Goal: Information Seeking & Learning: Understand process/instructions

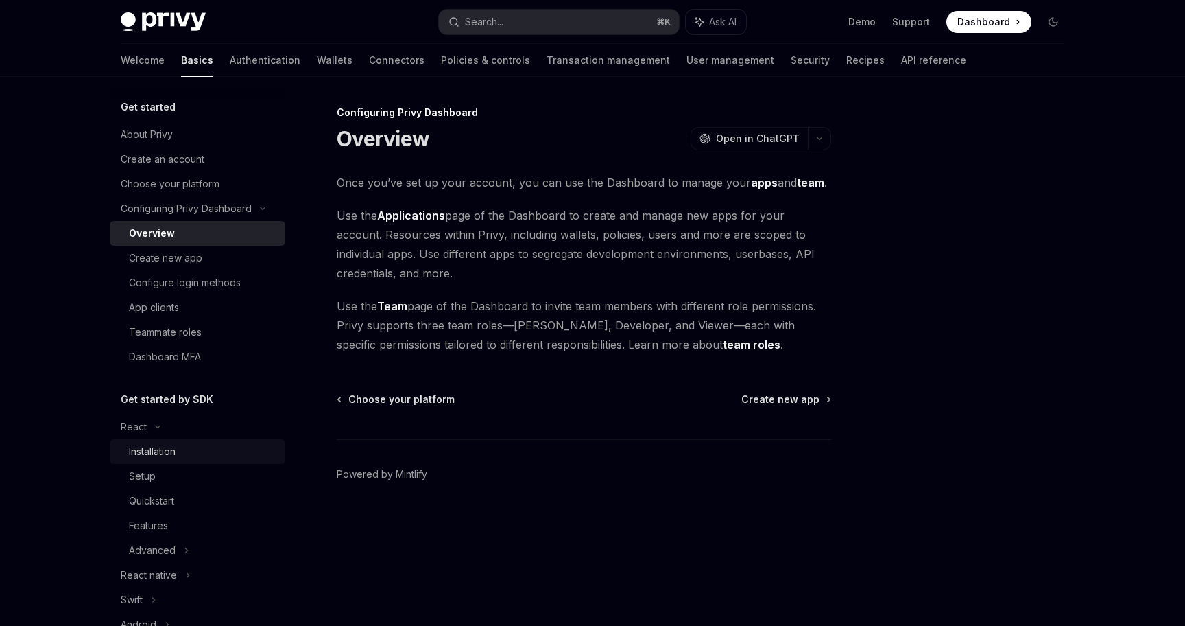
click at [176, 442] on link "Installation" at bounding box center [198, 451] width 176 height 25
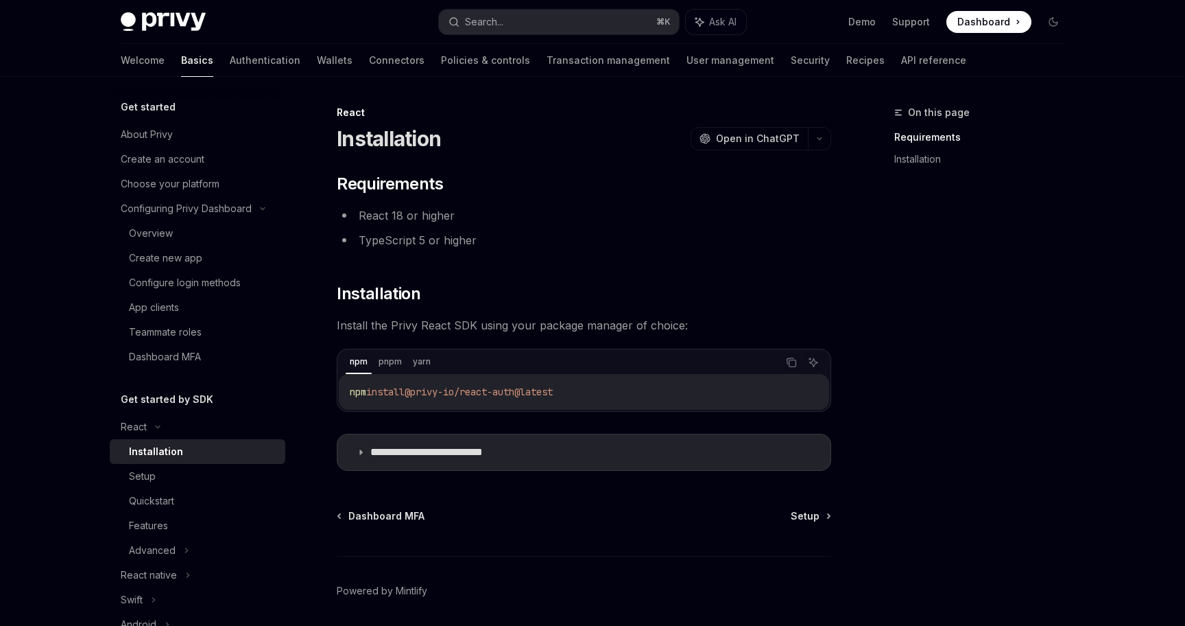
scroll to position [115, 0]
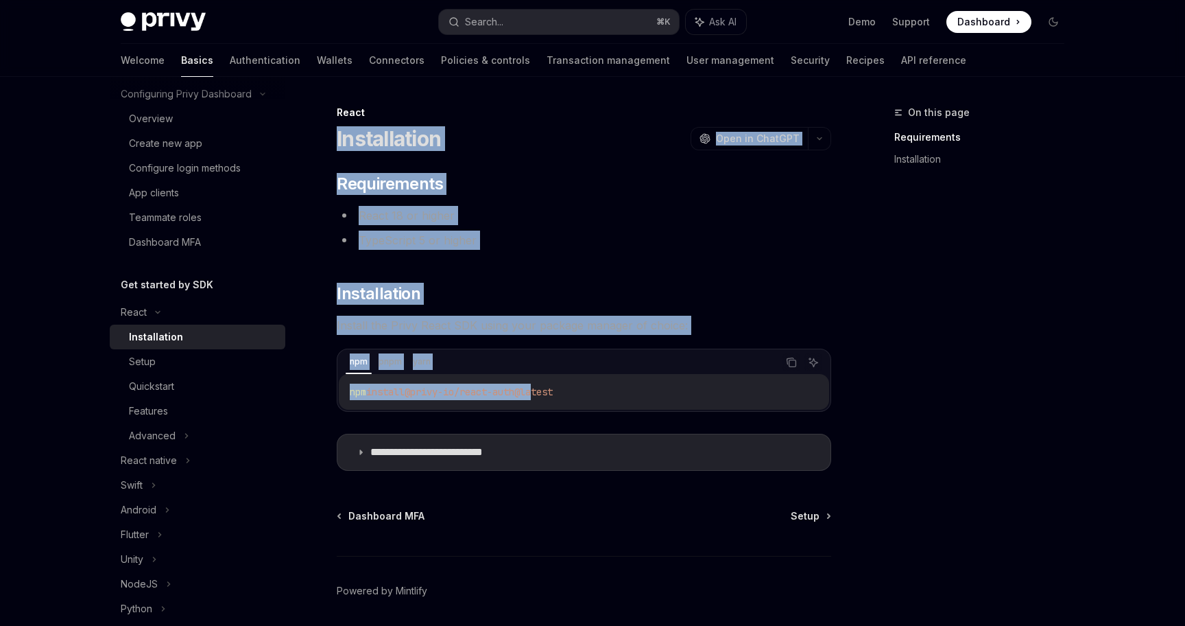
drag, startPoint x: 331, startPoint y: 134, endPoint x: 447, endPoint y: 240, distance: 157.3
click at [447, 240] on div "**********" at bounding box center [455, 389] width 757 height 570
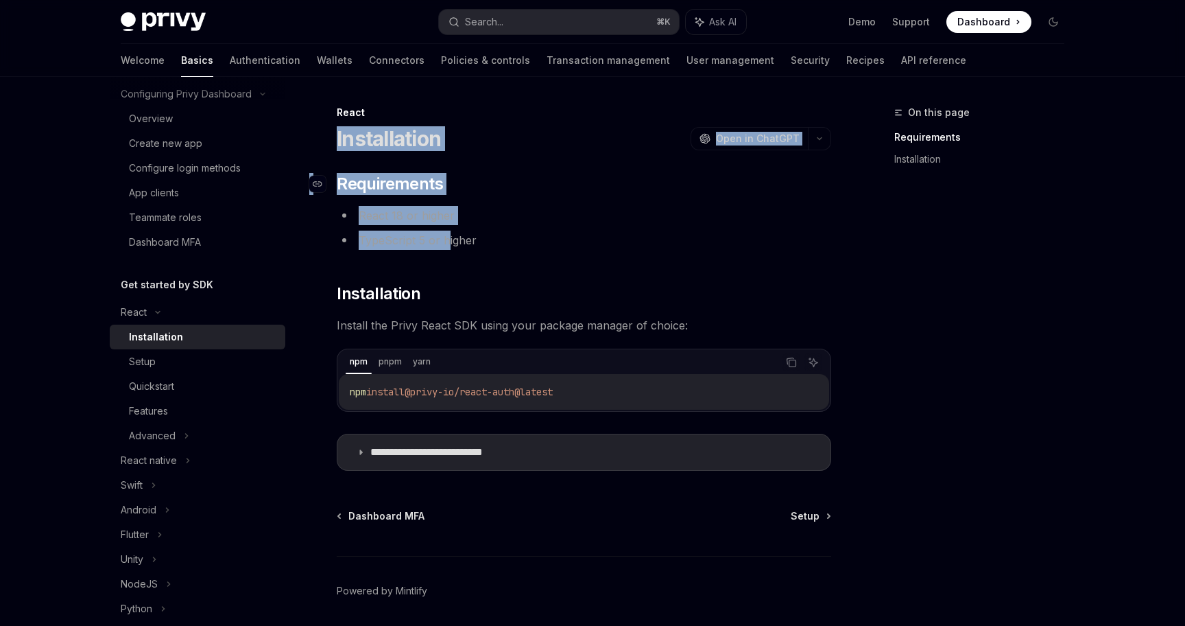
click at [394, 192] on span "Requirements" at bounding box center [390, 184] width 106 height 22
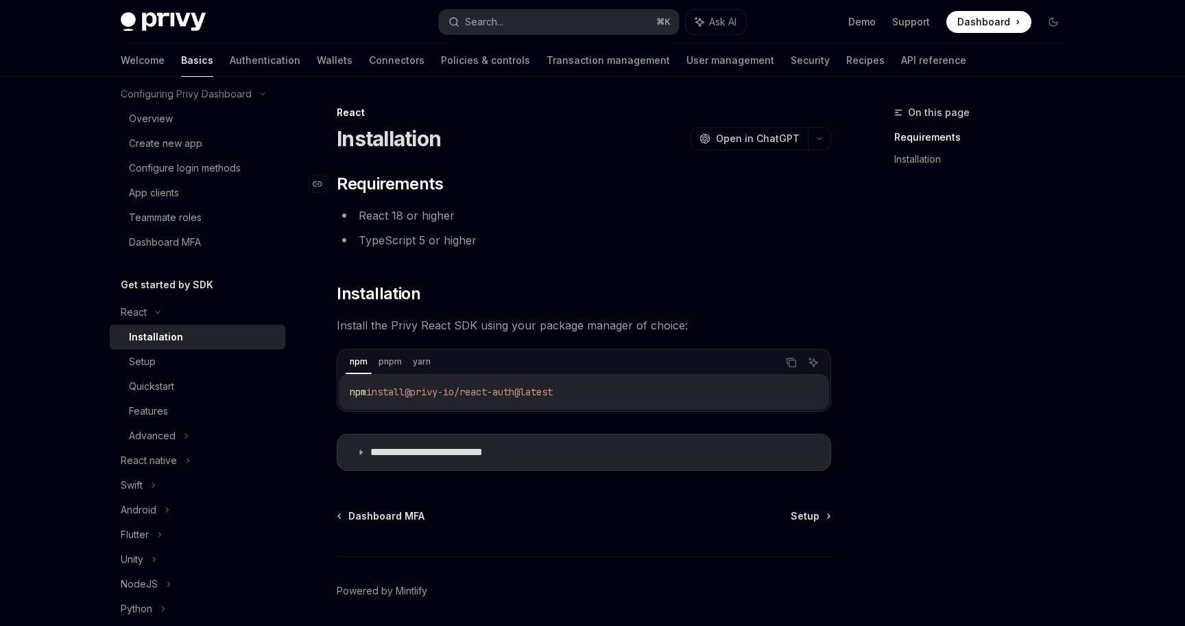
click at [394, 230] on li "TypeScript 5 or higher" at bounding box center [584, 239] width 495 height 19
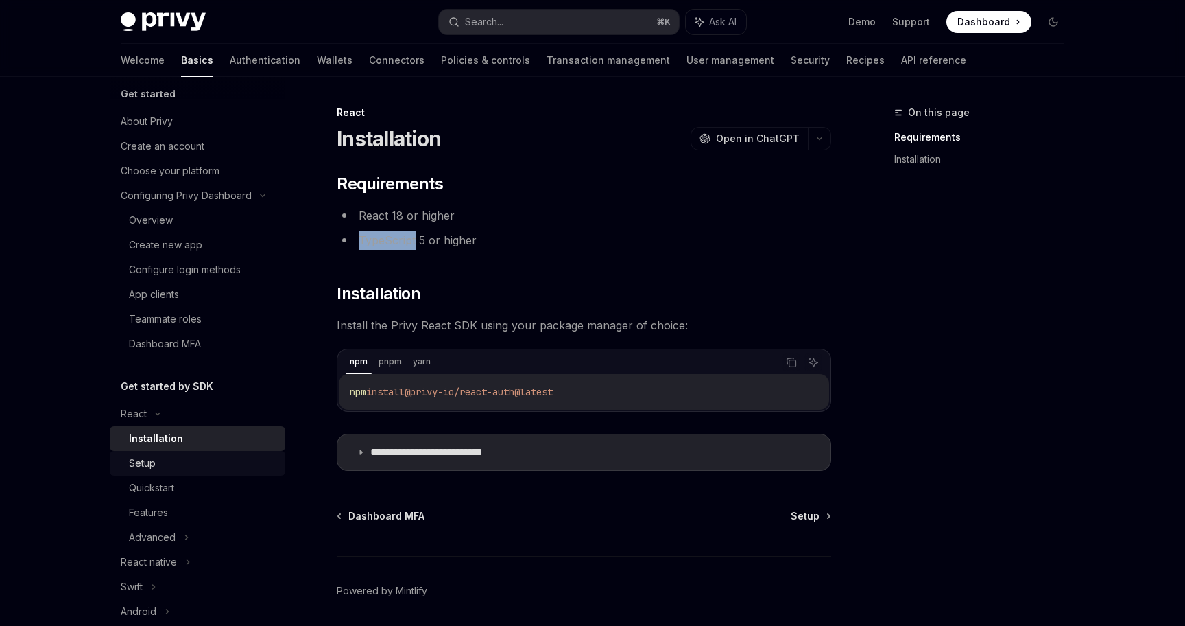
click at [178, 461] on div "Setup" at bounding box center [203, 463] width 148 height 16
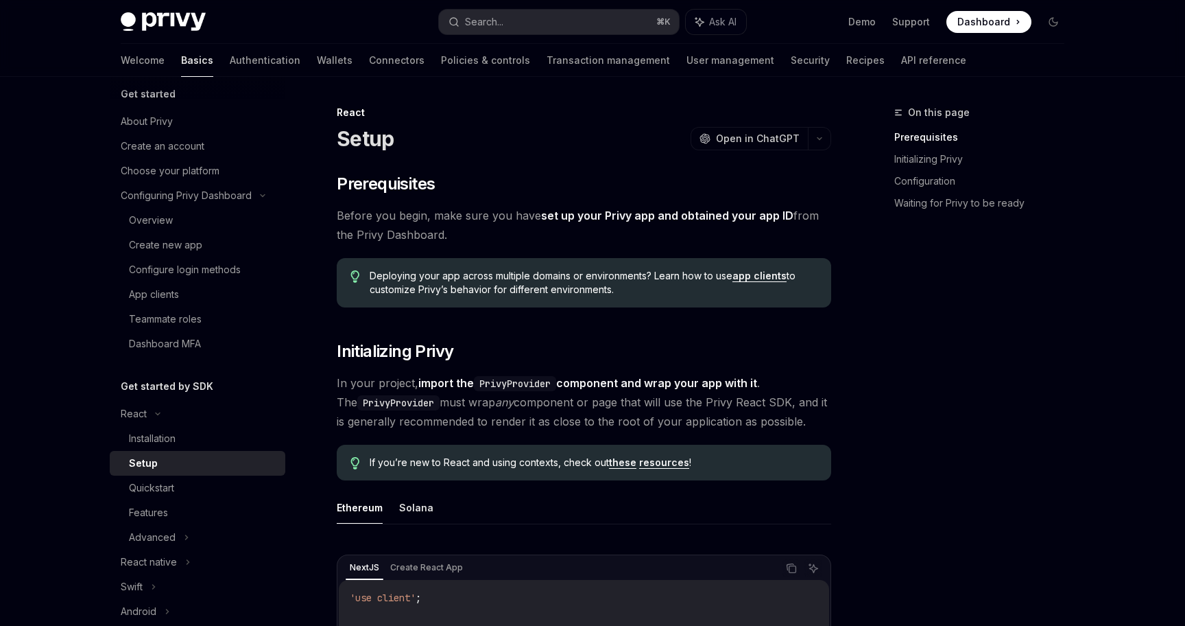
click at [654, 215] on link "set up your Privy app and obtained your app ID" at bounding box center [667, 216] width 252 height 14
type textarea "*"
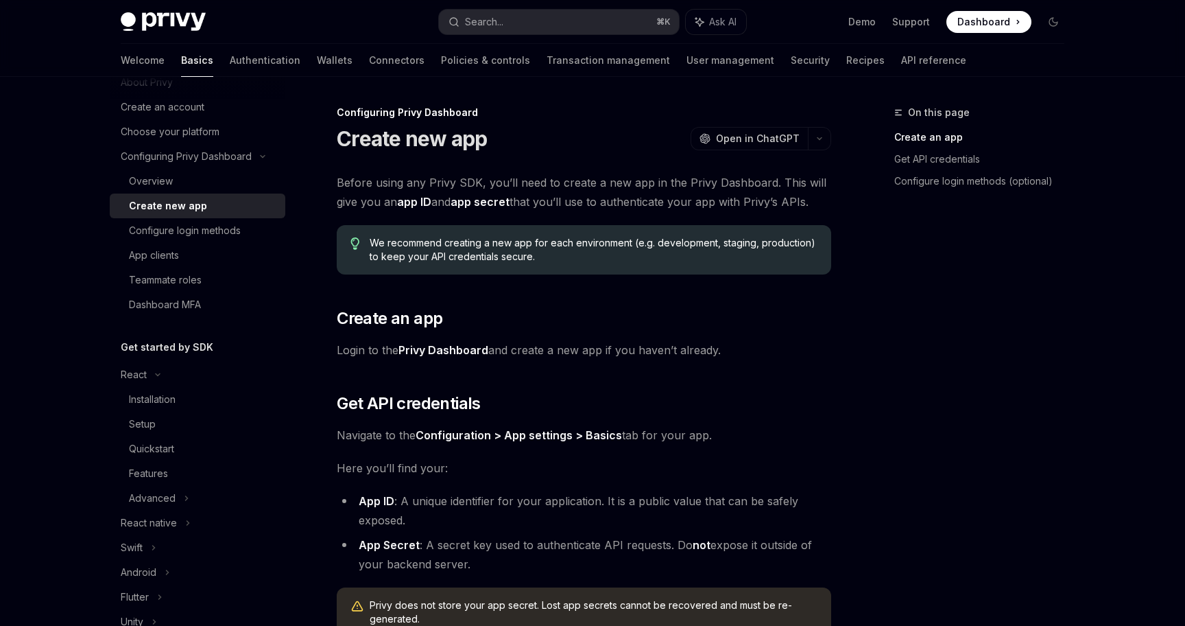
scroll to position [56, 0]
click at [160, 367] on div "React" at bounding box center [198, 371] width 176 height 25
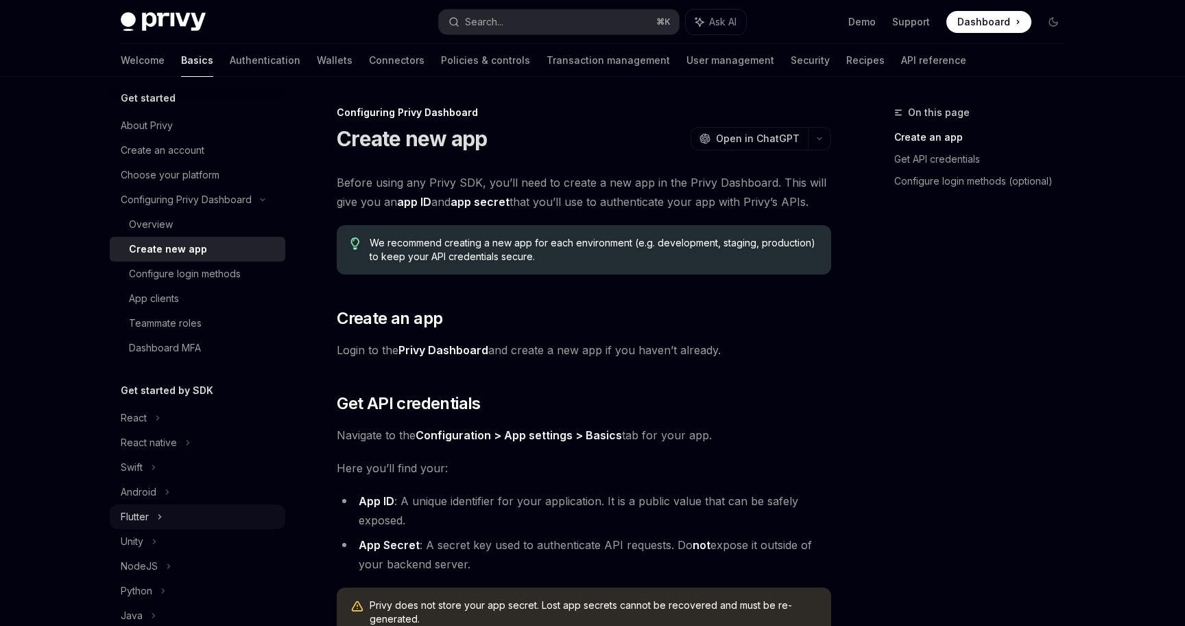
scroll to position [0, 0]
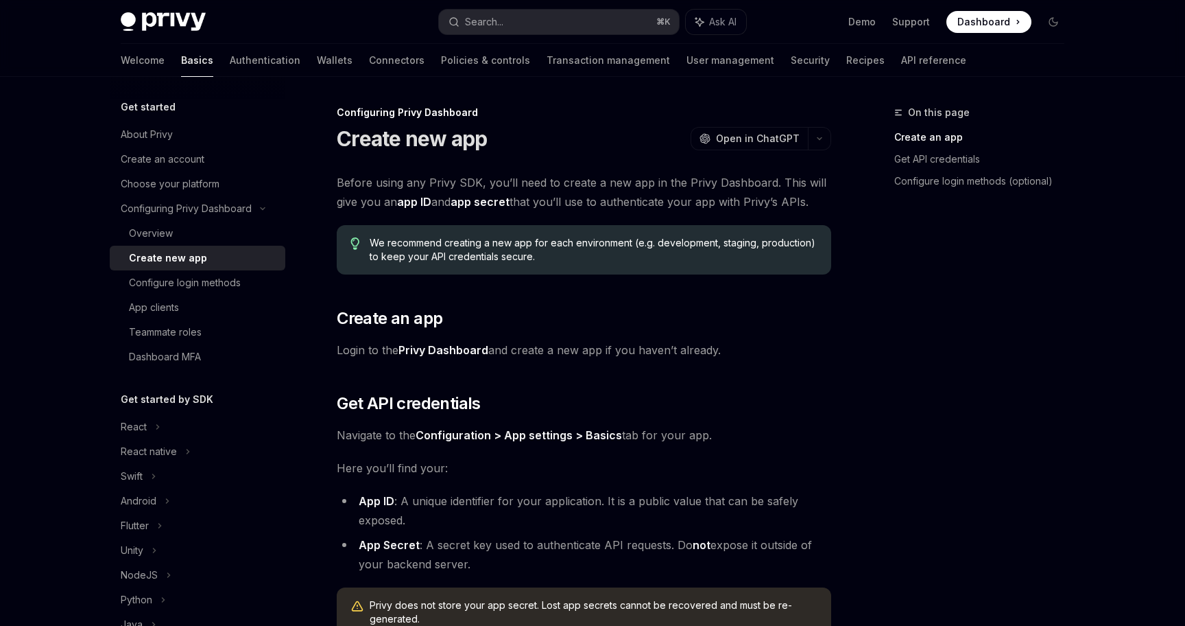
click at [148, 404] on h5 "Get started by SDK" at bounding box center [167, 399] width 93 height 16
click at [153, 427] on div "React" at bounding box center [198, 426] width 176 height 25
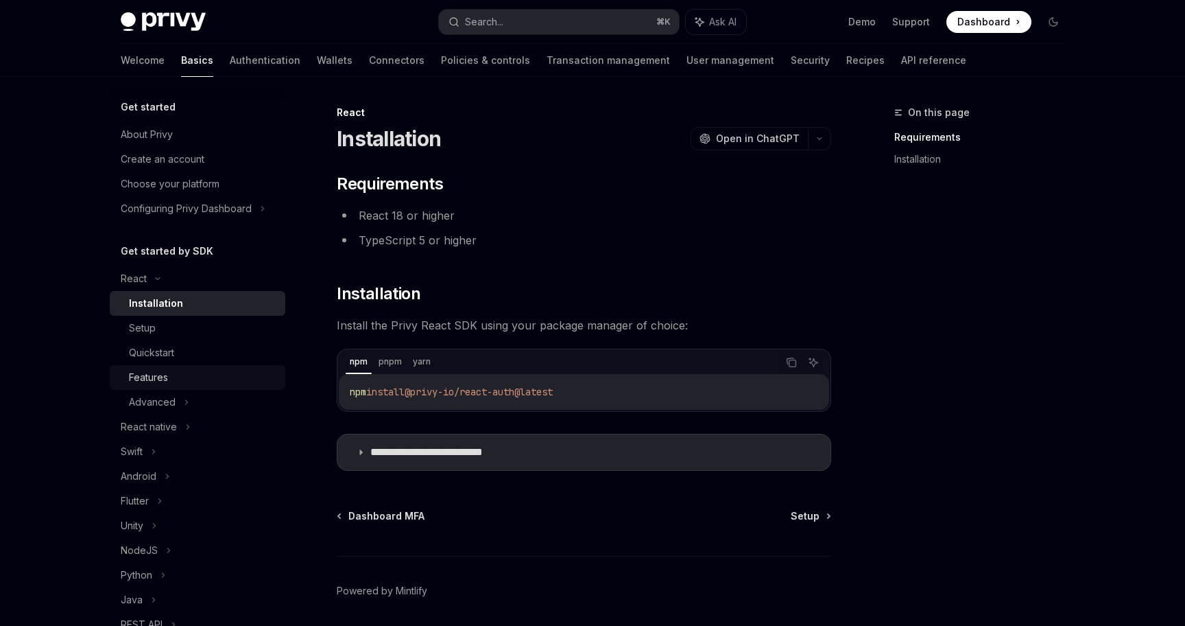
click at [191, 375] on div "Features" at bounding box center [203, 377] width 148 height 16
type textarea "*"
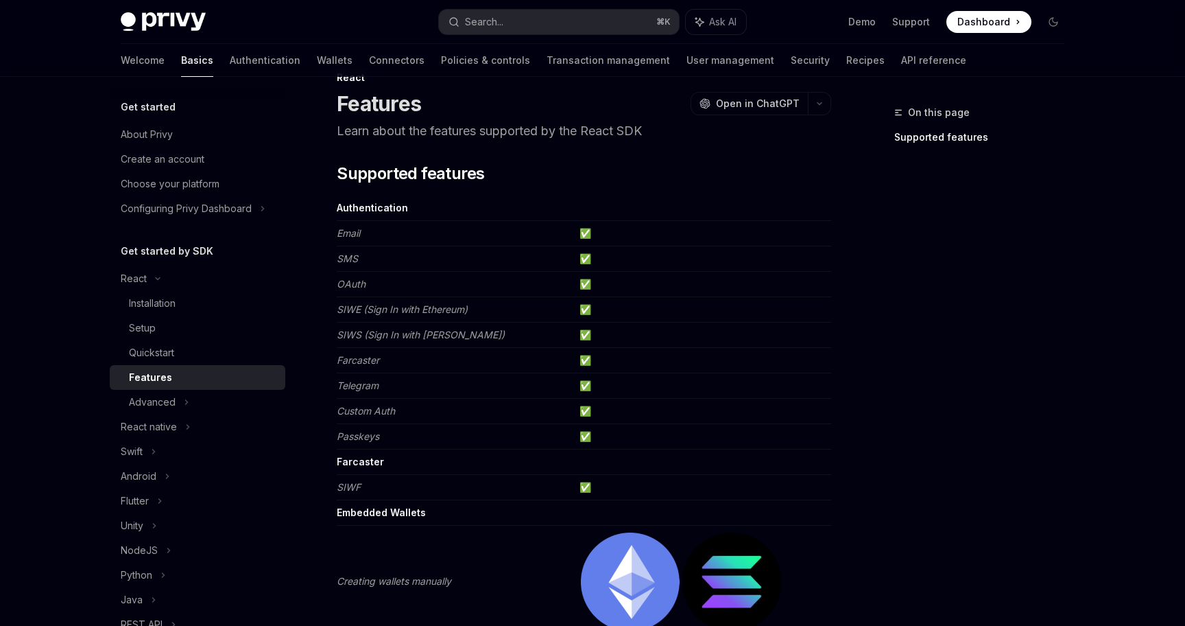
scroll to position [38, 0]
